Goal: Information Seeking & Learning: Learn about a topic

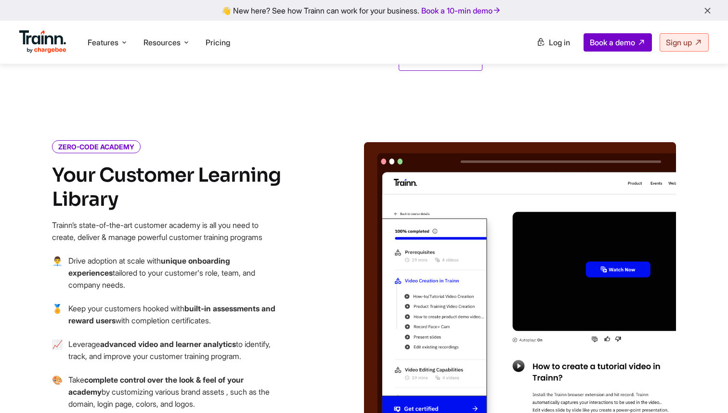
scroll to position [710, 0]
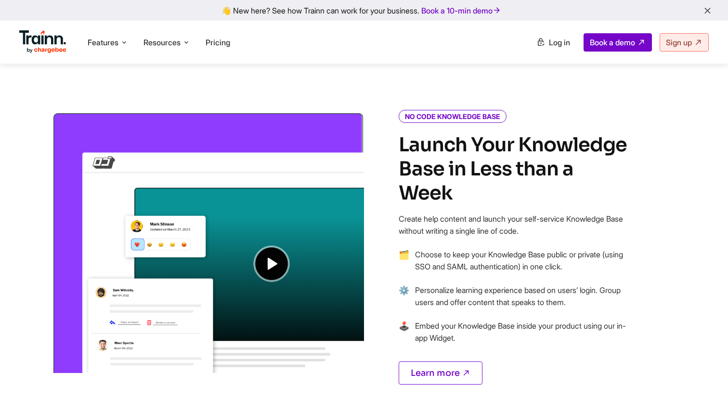
click at [105, 13] on div "👋 New here? See how Trainn can work for your business. Book a 10-min demo" at bounding box center [364, 10] width 716 height 9
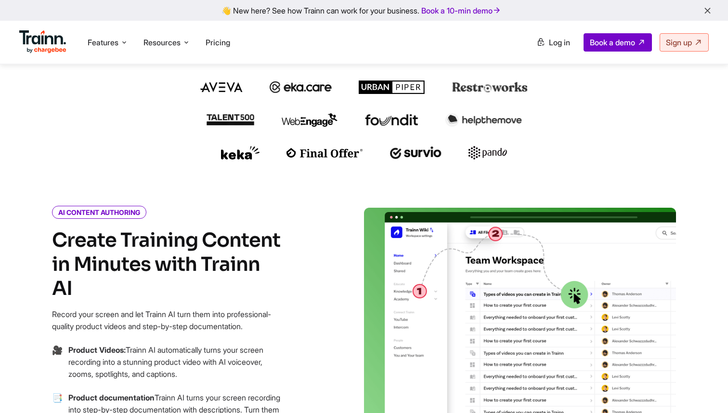
scroll to position [0, 0]
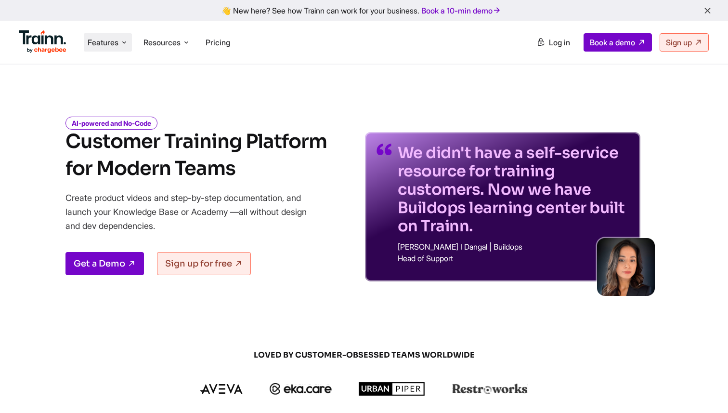
click at [106, 52] on ul "Features Product Videos Create product & how-to videos in multiple languages. G…" at bounding box center [191, 41] width 345 height 27
click at [107, 50] on li "Features Product Videos Create product & how-to videos in multiple languages. G…" at bounding box center [108, 42] width 48 height 18
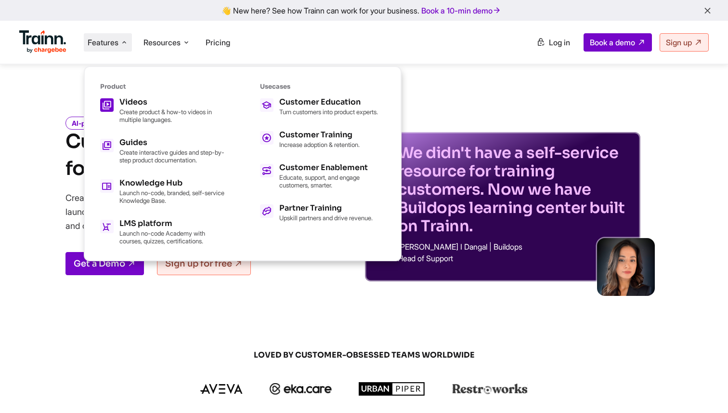
click at [112, 108] on span at bounding box center [106, 104] width 13 height 13
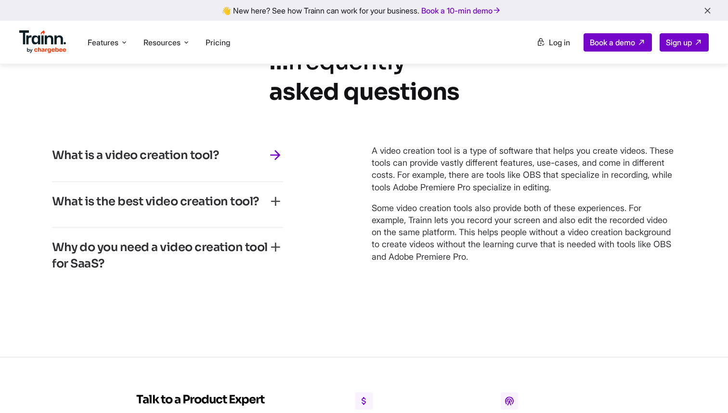
scroll to position [4147, 0]
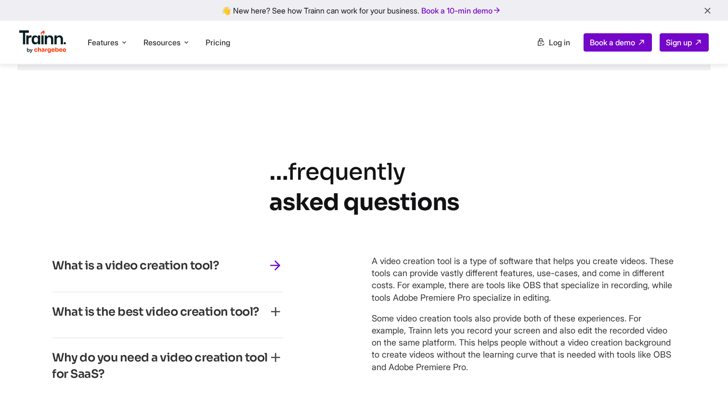
click at [354, 186] on icon "frequently" at bounding box center [346, 171] width 117 height 29
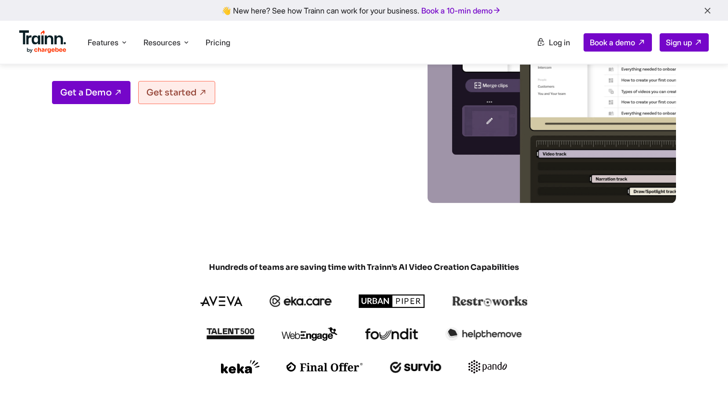
scroll to position [0, 0]
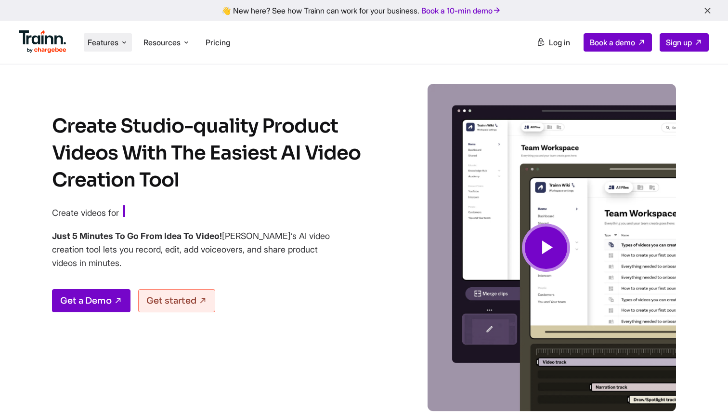
click at [115, 45] on span "Features" at bounding box center [103, 42] width 31 height 11
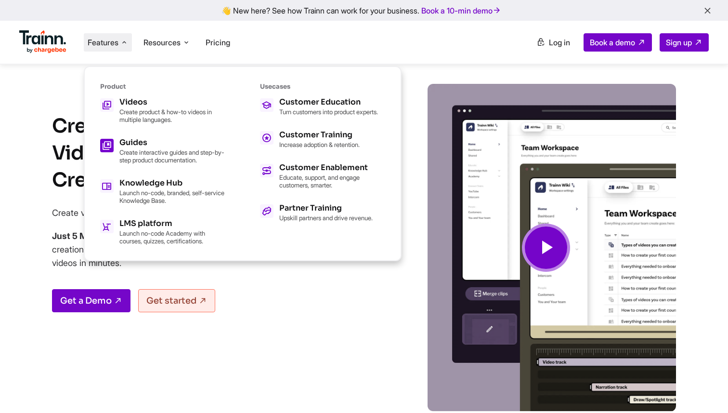
click at [108, 145] on icon at bounding box center [107, 145] width 10 height 16
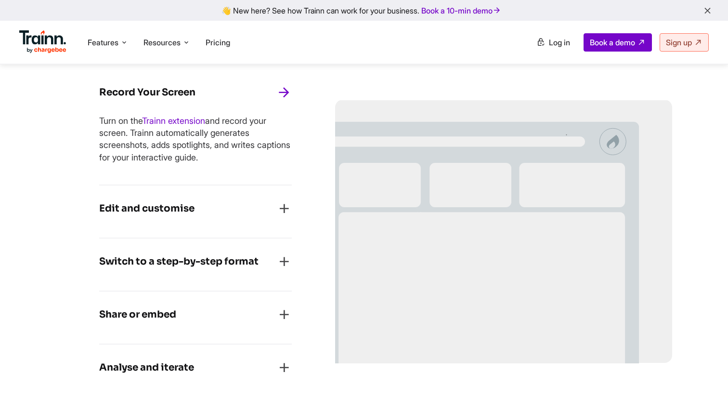
scroll to position [466, 0]
